Goal: Transaction & Acquisition: Purchase product/service

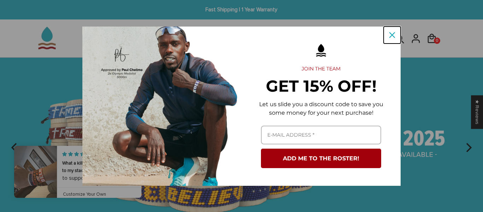
click at [393, 36] on icon "close icon" at bounding box center [392, 35] width 6 height 6
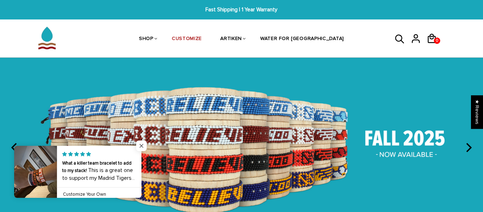
click at [143, 146] on span "Close popup widget" at bounding box center [141, 145] width 11 height 11
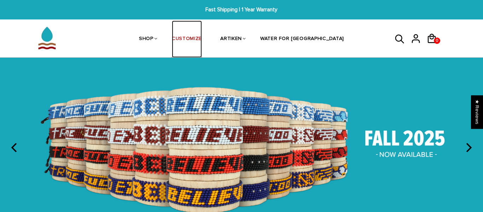
click at [198, 41] on link "CUSTOMIZE" at bounding box center [187, 39] width 30 height 37
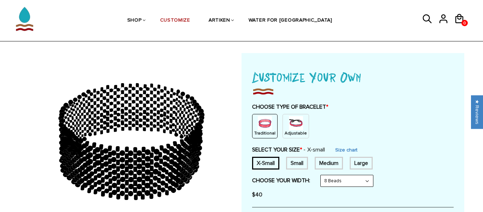
scroll to position [43, 0]
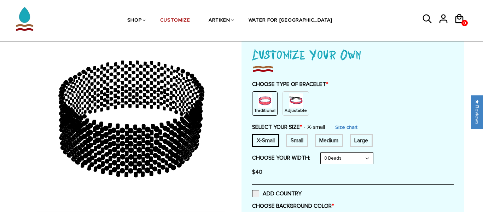
click at [293, 105] on img at bounding box center [296, 100] width 14 height 14
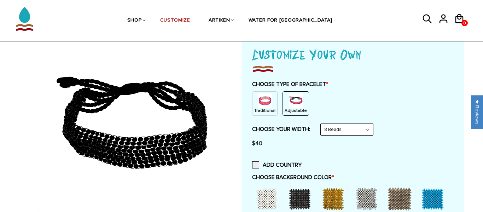
click at [355, 127] on select "8 Beads 6 Beads 10 Beads" at bounding box center [347, 129] width 52 height 11
click at [322, 124] on select "8 Beads 6 Beads 10 Beads" at bounding box center [347, 129] width 52 height 11
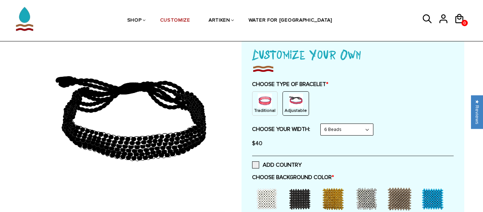
click at [357, 129] on select "8 Beads 6 Beads 10 Beads" at bounding box center [347, 129] width 52 height 11
click at [322, 124] on select "8 Beads 6 Beads 10 Beads" at bounding box center [347, 129] width 52 height 11
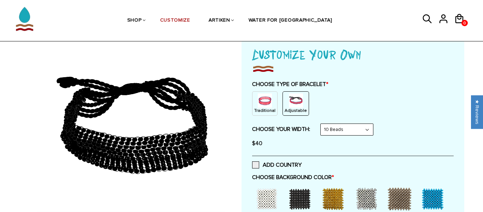
click at [355, 133] on select "8 Beads 6 Beads 10 Beads" at bounding box center [347, 129] width 52 height 11
select select "6-beads"
click at [322, 124] on select "8 Beads 6 Beads 10 Beads" at bounding box center [347, 129] width 52 height 11
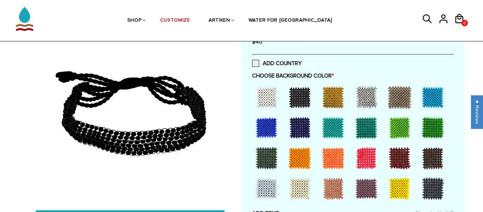
scroll to position [146, 0]
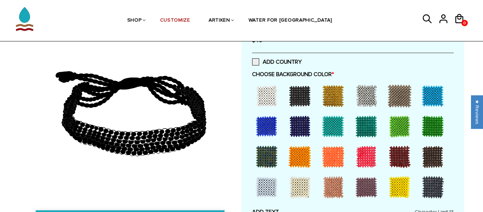
click at [437, 127] on div at bounding box center [433, 126] width 28 height 28
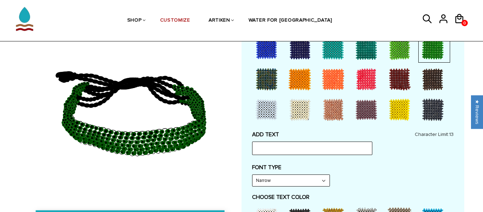
scroll to position [244, 0]
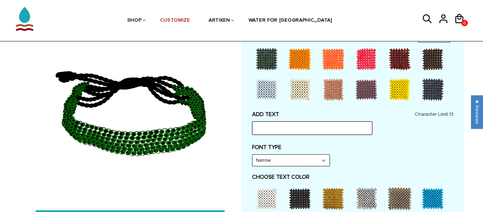
click at [340, 129] on input "text" at bounding box center [312, 127] width 120 height 13
type input "VGXC"
click at [401, 142] on div "ADD TEXT VGXC Character Limit: 13 FONT TYPE Bold Bold FONT TYPE Narrow Narrow B…" at bounding box center [352, 208] width 201 height 195
click at [293, 159] on select "Narrow Bold" at bounding box center [290, 159] width 77 height 11
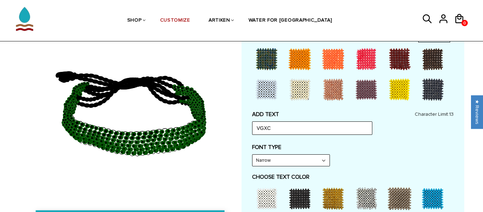
click at [293, 159] on select "Narrow Bold" at bounding box center [290, 159] width 77 height 11
select select "Bold"
click at [252, 154] on select "Narrow Bold" at bounding box center [290, 159] width 77 height 11
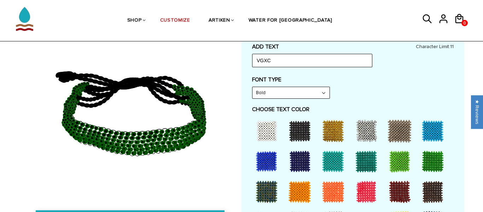
scroll to position [312, 0]
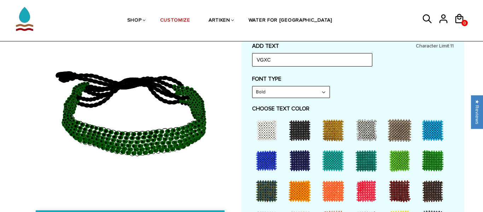
click at [306, 135] on div at bounding box center [300, 130] width 28 height 28
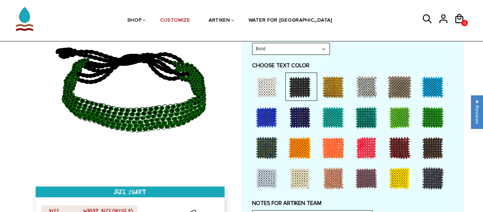
scroll to position [352, 0]
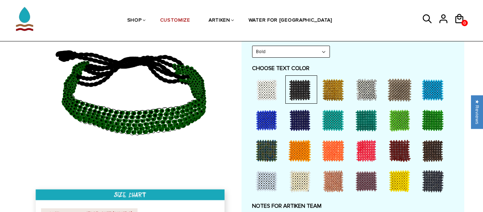
click at [143, 120] on icon at bounding box center [142, 121] width 5 height 4
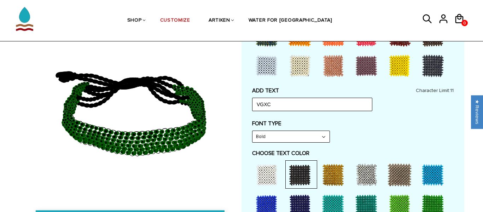
scroll to position [240, 0]
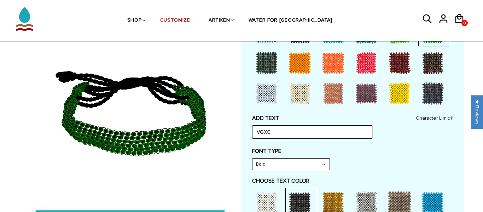
click at [289, 134] on input "VGXC" at bounding box center [312, 131] width 120 height 13
type input "VGXC 1T1D1F"
click at [374, 140] on div "ADD TEXT VGXC 1T1D1F Character Limit: 11 FONT TYPE Bold Bold FONT TYPE Bold Nar…" at bounding box center [352, 212] width 201 height 195
drag, startPoint x: 117, startPoint y: 127, endPoint x: 185, endPoint y: 132, distance: 68.0
click at [185, 132] on icon at bounding box center [130, 113] width 203 height 177
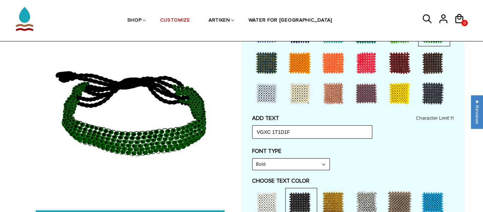
drag, startPoint x: 185, startPoint y: 132, endPoint x: 180, endPoint y: 103, distance: 29.2
click at [180, 103] on icon at bounding box center [130, 113] width 203 height 177
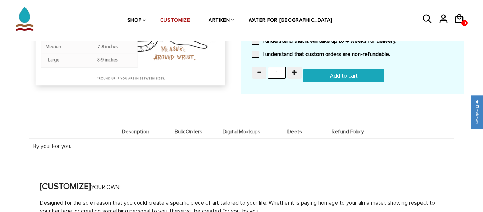
scroll to position [536, 0]
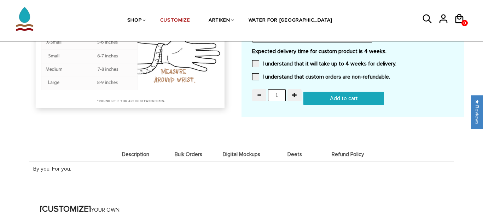
click at [354, 104] on input "Add to cart" at bounding box center [343, 98] width 81 height 13
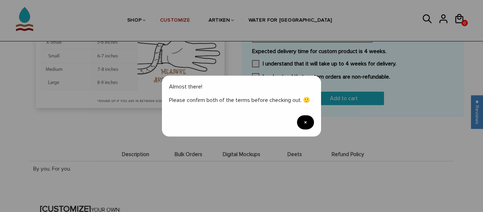
click at [308, 122] on span "×" at bounding box center [305, 122] width 17 height 14
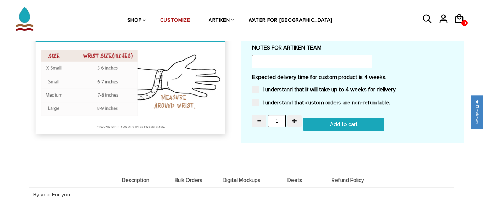
scroll to position [501, 0]
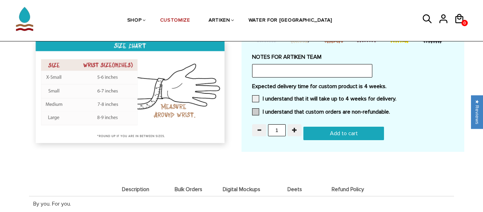
click at [256, 110] on span at bounding box center [255, 111] width 7 height 7
click at [390, 110] on input "I understand that custom orders are non-refundable." at bounding box center [390, 110] width 0 height 0
click at [253, 92] on div "Expected delivery time for custom product is 4 weeks. I understand that it will…" at bounding box center [352, 101] width 201 height 37
click at [255, 95] on span at bounding box center [255, 98] width 7 height 7
click at [396, 97] on input "I understand that it will take up to 4 weeks for delivery." at bounding box center [396, 97] width 0 height 0
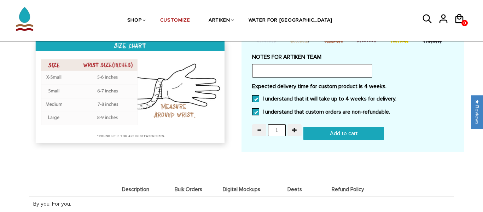
click at [335, 133] on input "Add to cart" at bounding box center [343, 133] width 81 height 13
type input "Add to cart"
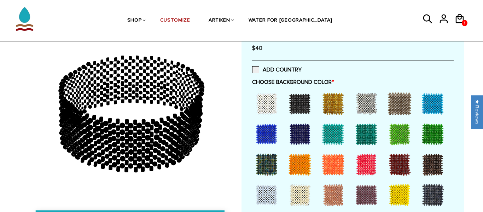
scroll to position [116, 0]
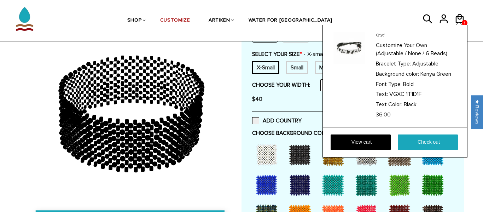
click at [466, 14] on div "1 1 Qty: 1 Customize Your Own (Adjustable / None / 6 Beads) Bracelet Type: Adju…" at bounding box center [465, 20] width 22 height 21
